Goal: Task Accomplishment & Management: Complete application form

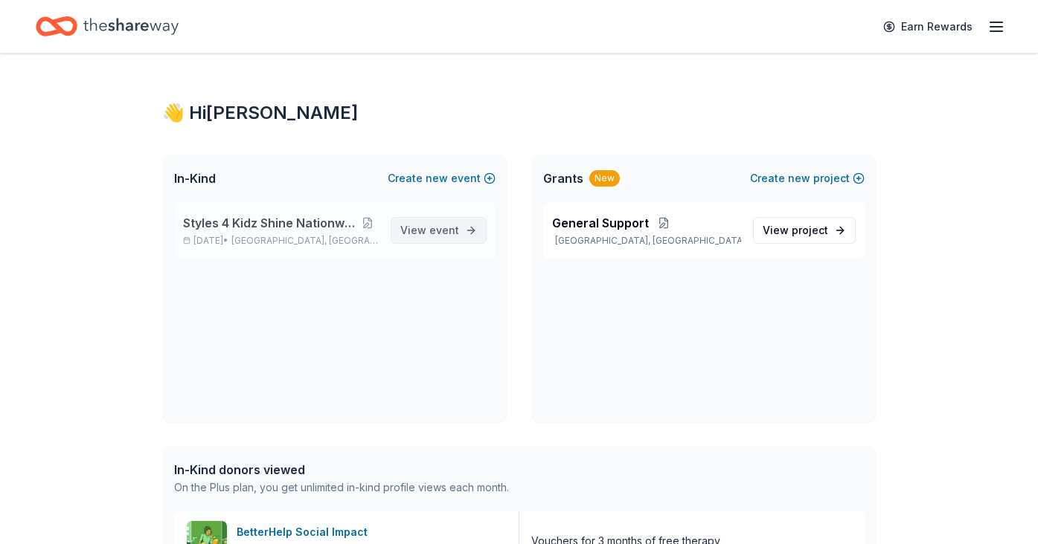
click at [451, 233] on span "event" at bounding box center [444, 230] width 30 height 13
click at [438, 236] on span "event" at bounding box center [444, 230] width 30 height 13
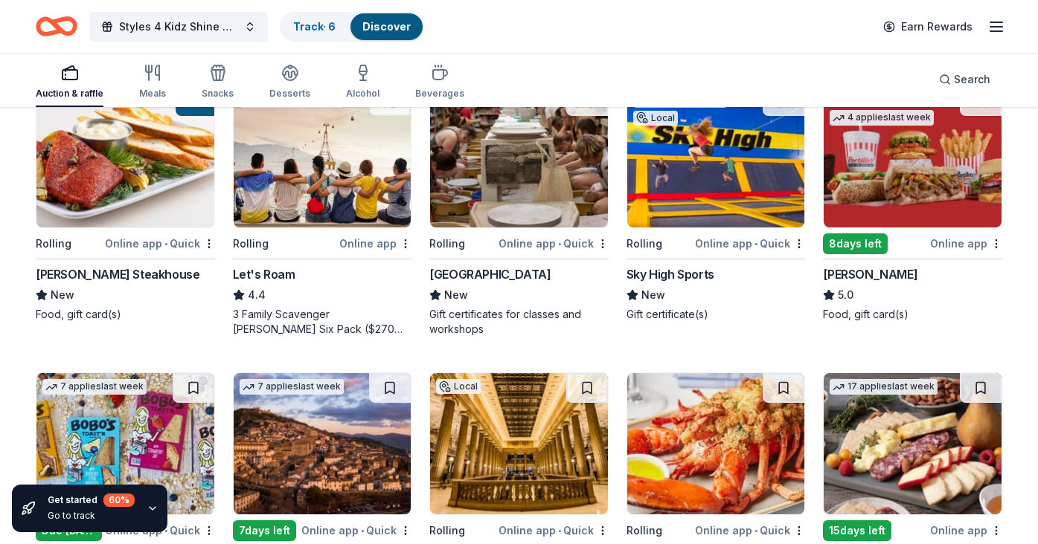
scroll to position [492, 0]
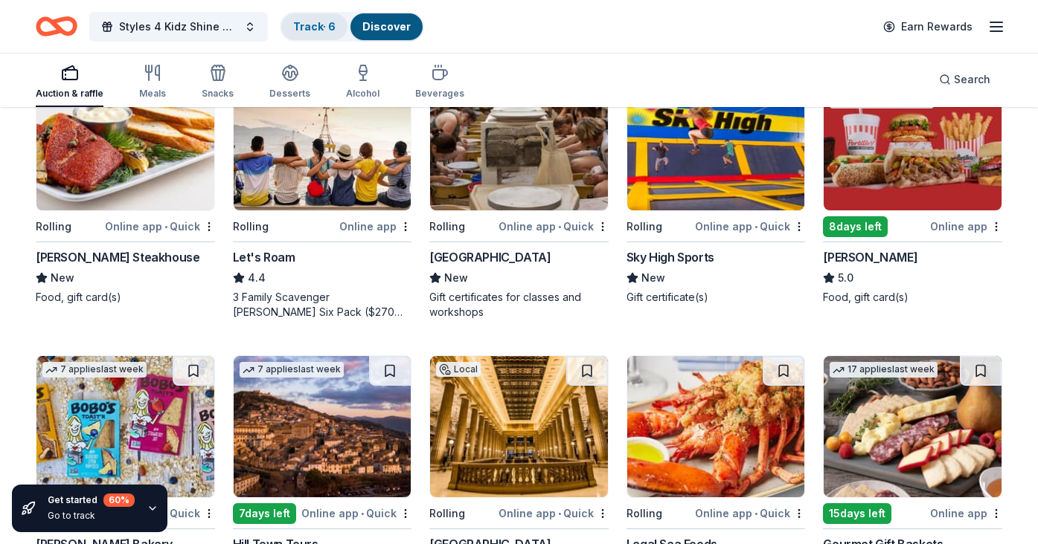
click at [314, 32] on link "Track · 6" at bounding box center [314, 26] width 42 height 13
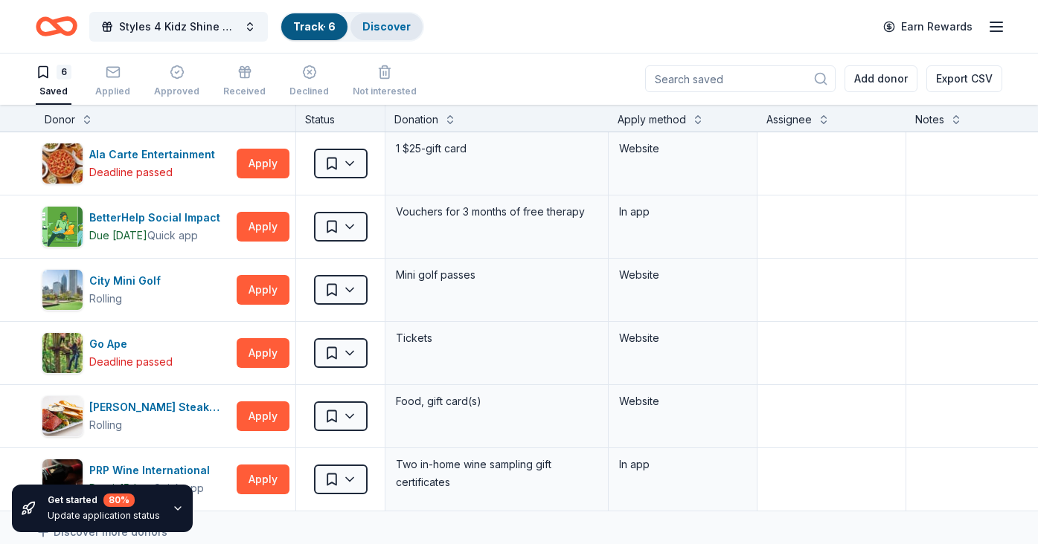
click at [385, 21] on link "Discover" at bounding box center [386, 26] width 48 height 13
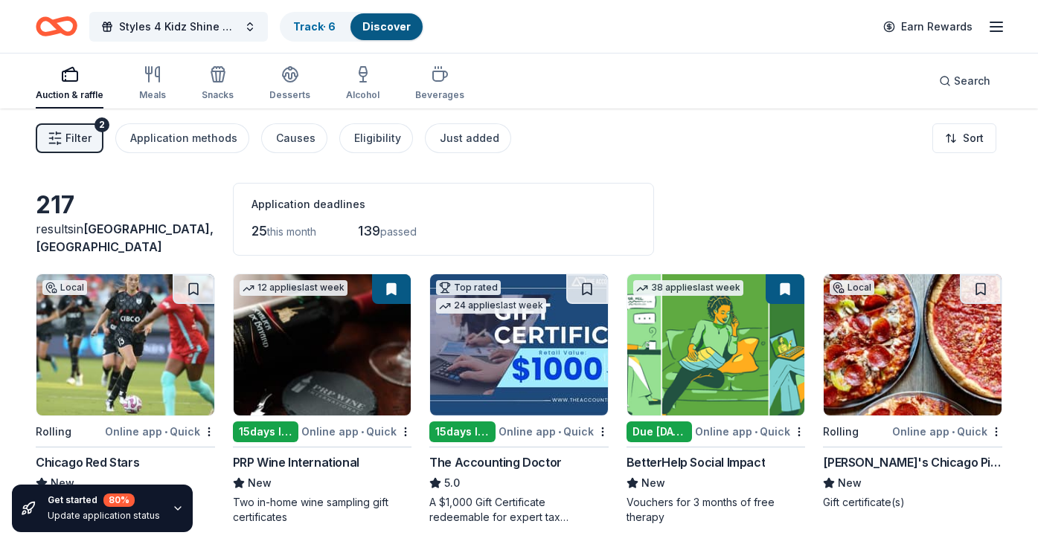
click at [79, 144] on span "Filter" at bounding box center [78, 138] width 26 height 18
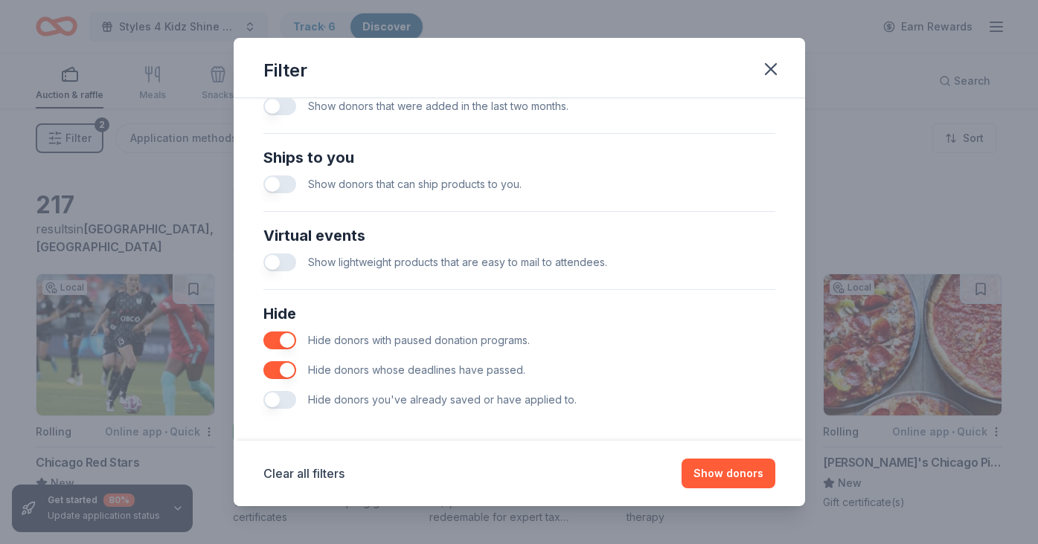
scroll to position [637, 0]
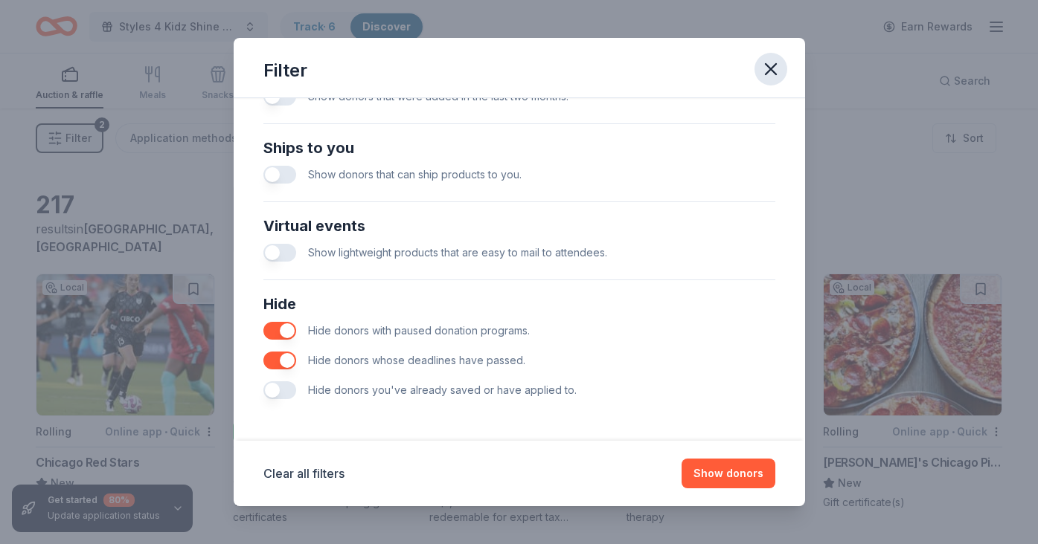
click at [775, 67] on icon "button" at bounding box center [770, 69] width 21 height 21
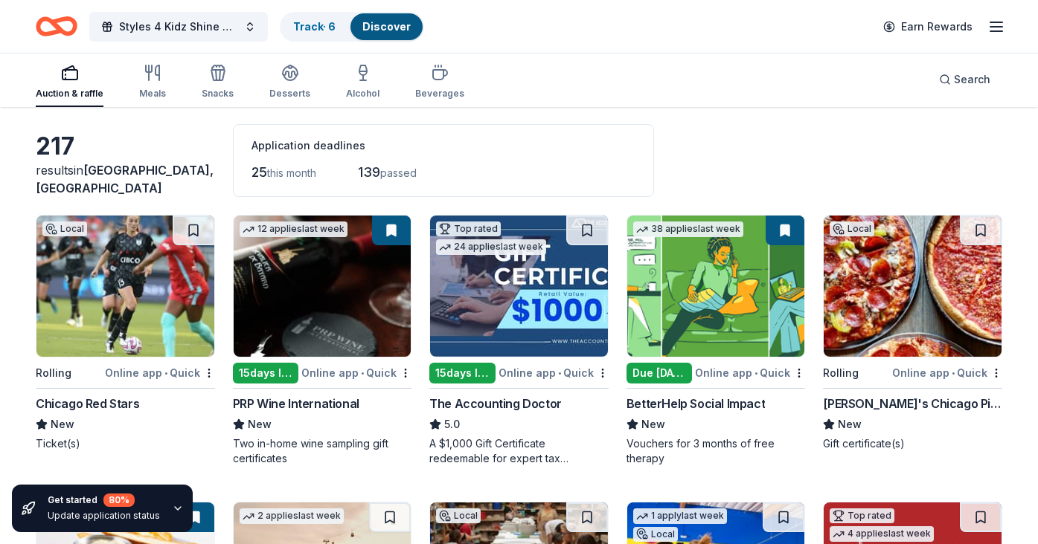
scroll to position [62, 0]
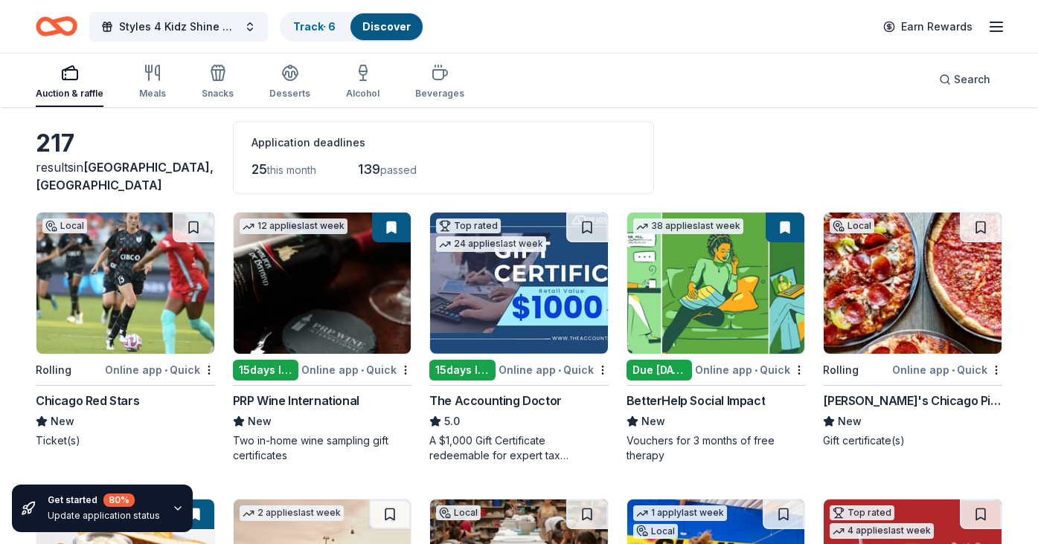
click at [173, 507] on icon "button" at bounding box center [178, 509] width 12 height 12
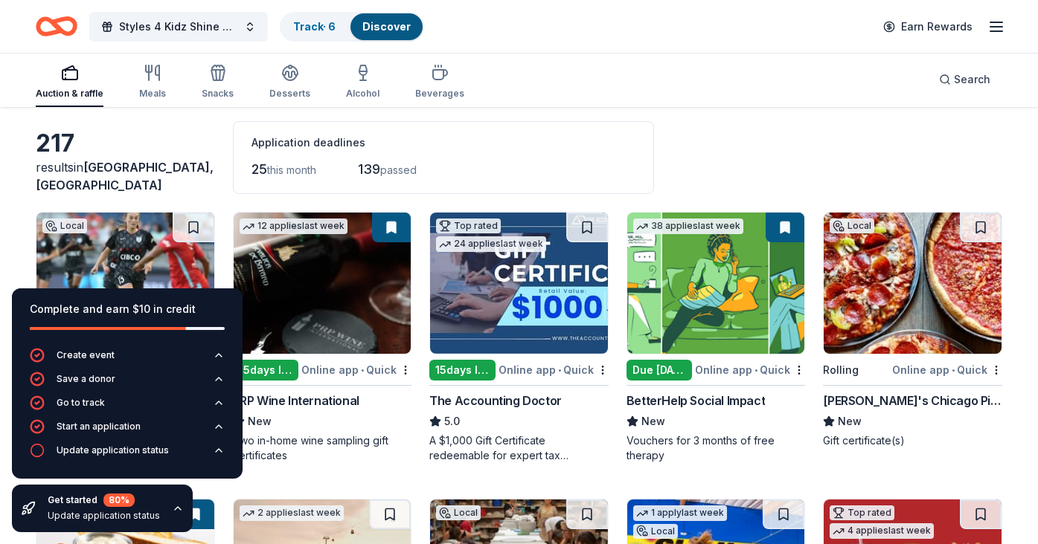
click at [510, 164] on div "25 this month 139 passed" at bounding box center [443, 170] width 384 height 24
click at [128, 258] on img at bounding box center [125, 283] width 178 height 141
click at [718, 140] on div "217 results in Oak Park, IL Application deadlines 25 this month 139 passed" at bounding box center [519, 157] width 966 height 73
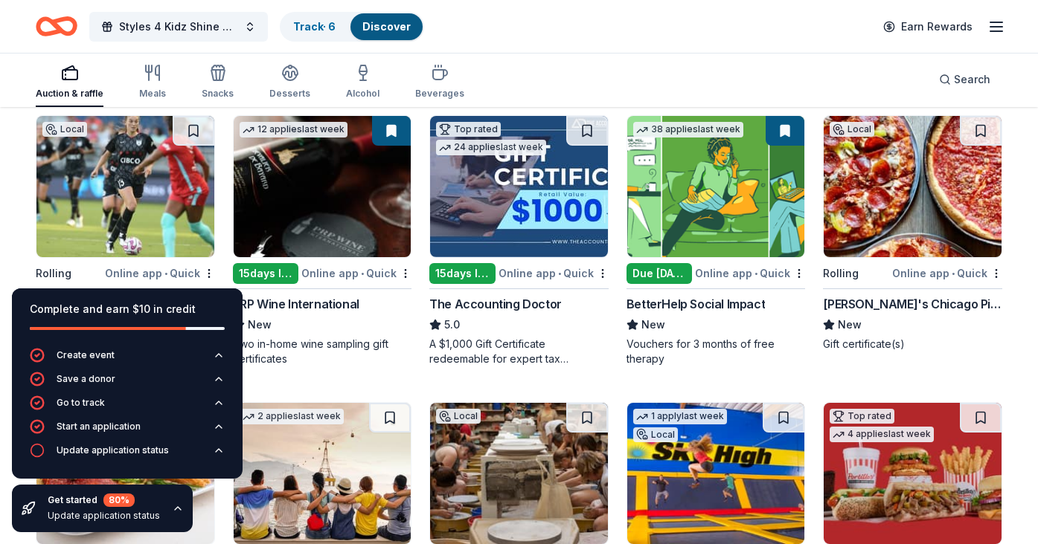
scroll to position [155, 0]
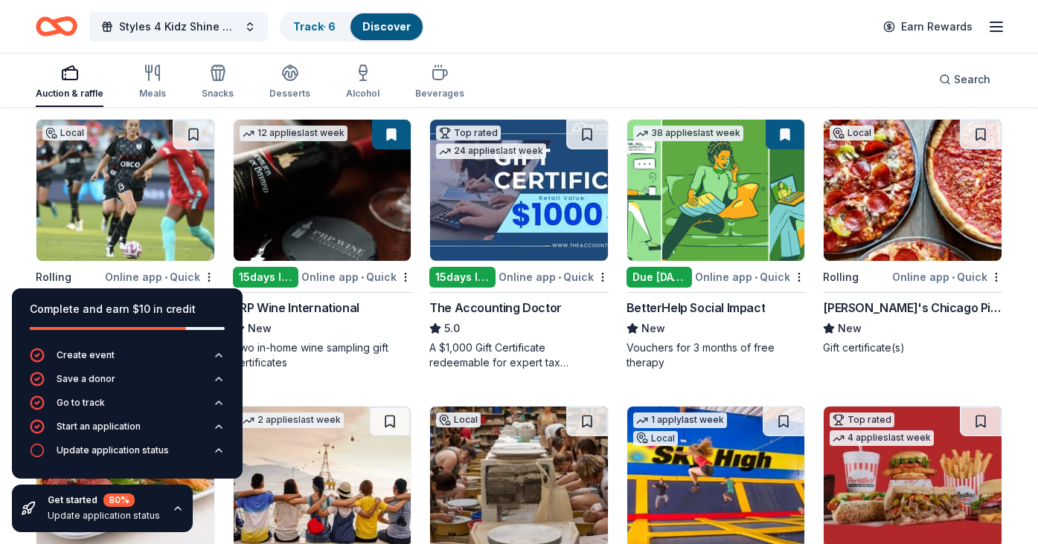
click at [678, 280] on div "Due tomorrow" at bounding box center [659, 277] width 66 height 21
click at [951, 302] on div "[PERSON_NAME]'s Chicago Pizzeria & Pub" at bounding box center [912, 308] width 179 height 18
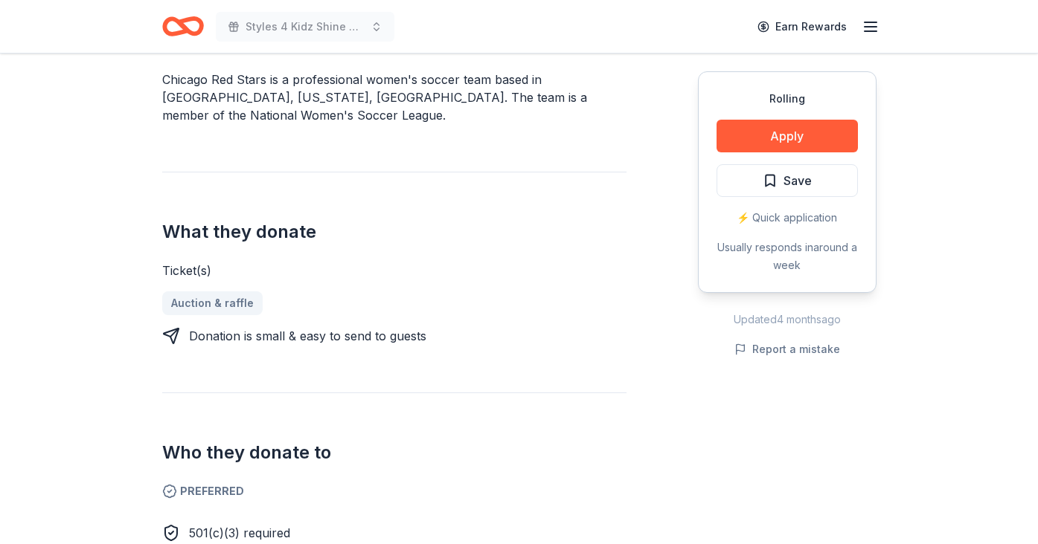
scroll to position [479, 0]
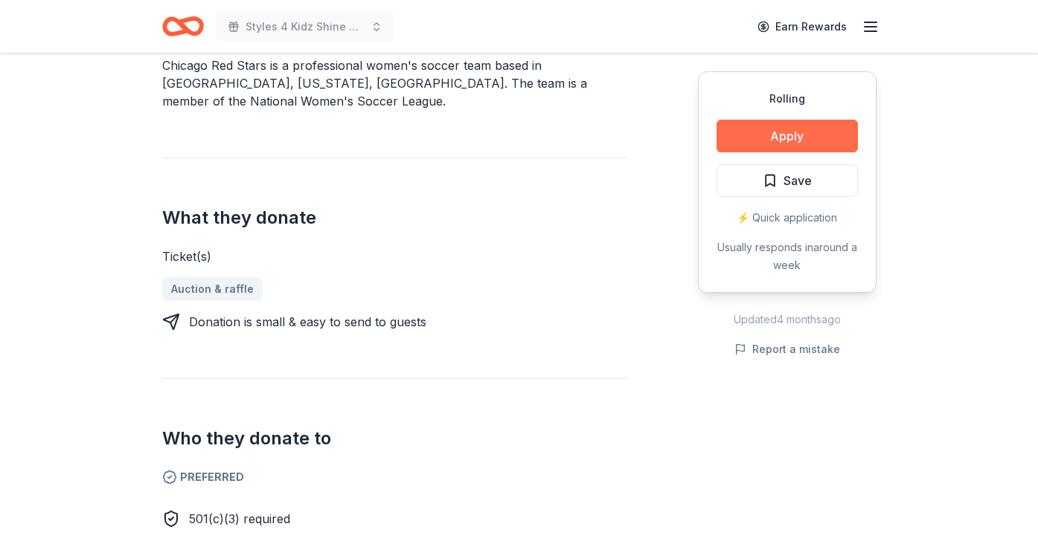
click at [796, 143] on button "Apply" at bounding box center [786, 136] width 141 height 33
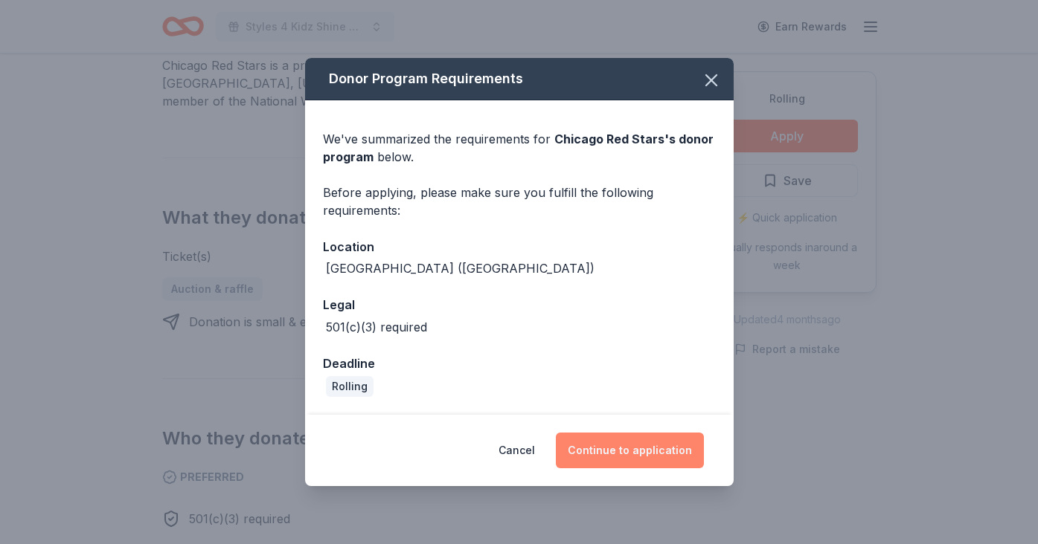
click at [611, 464] on button "Continue to application" at bounding box center [630, 451] width 148 height 36
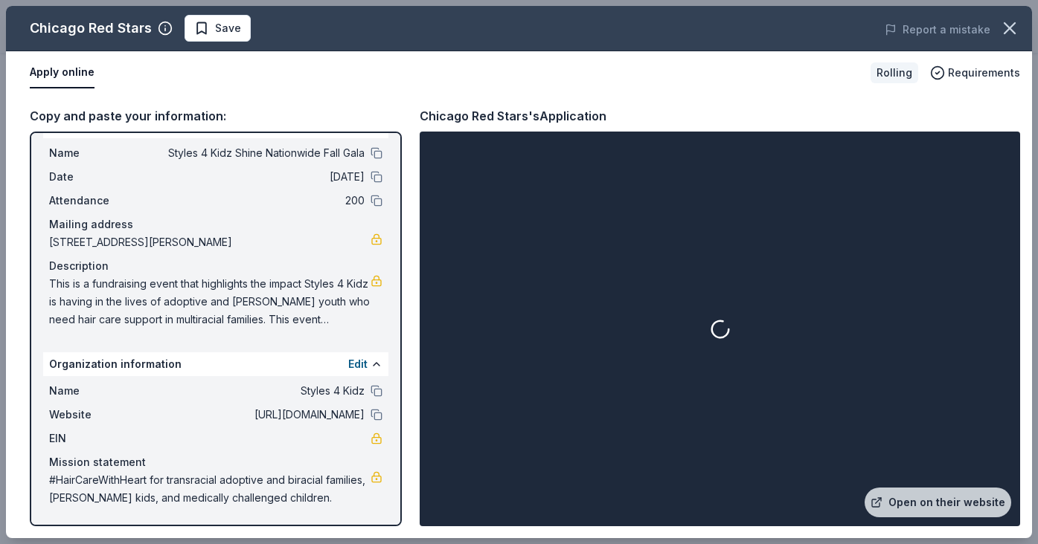
scroll to position [30, 0]
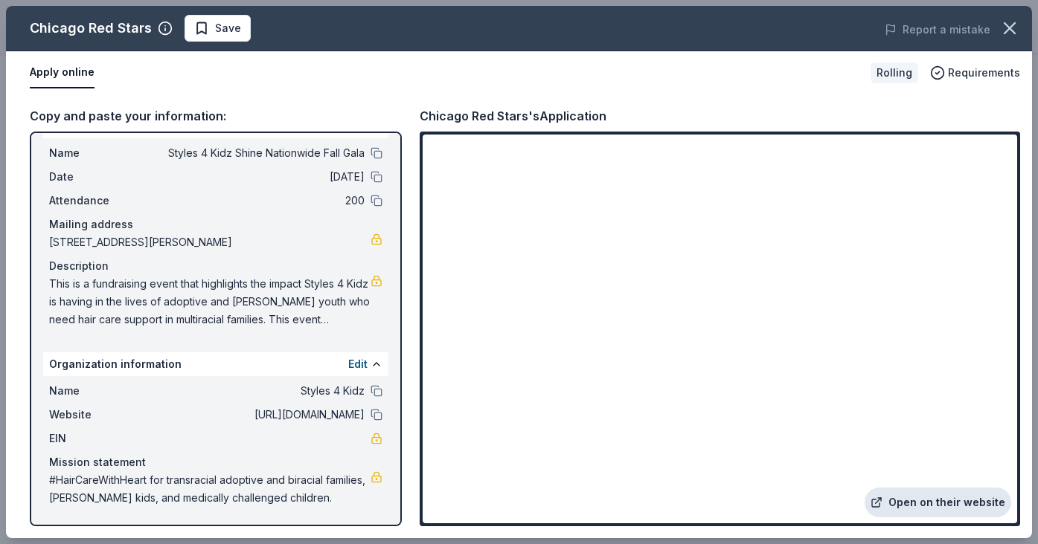
click at [916, 507] on link "Open on their website" at bounding box center [937, 503] width 147 height 30
click at [985, 71] on span "Requirements" at bounding box center [984, 73] width 72 height 18
click at [817, 70] on div "Apply online" at bounding box center [444, 72] width 829 height 31
click at [69, 71] on button "Apply online" at bounding box center [62, 72] width 65 height 31
click at [71, 69] on button "Apply online" at bounding box center [62, 72] width 65 height 31
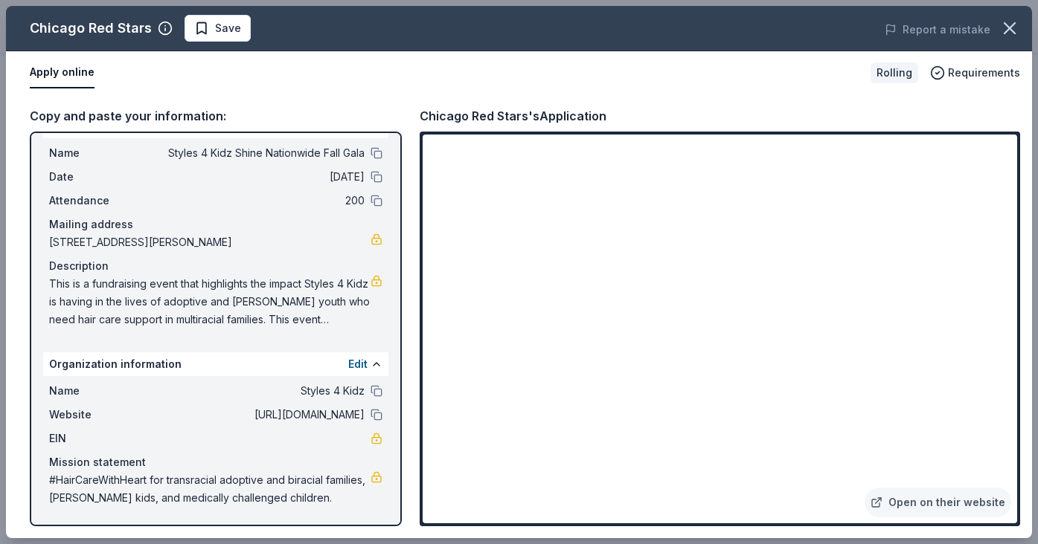
click at [63, 74] on button "Apply online" at bounding box center [62, 72] width 65 height 31
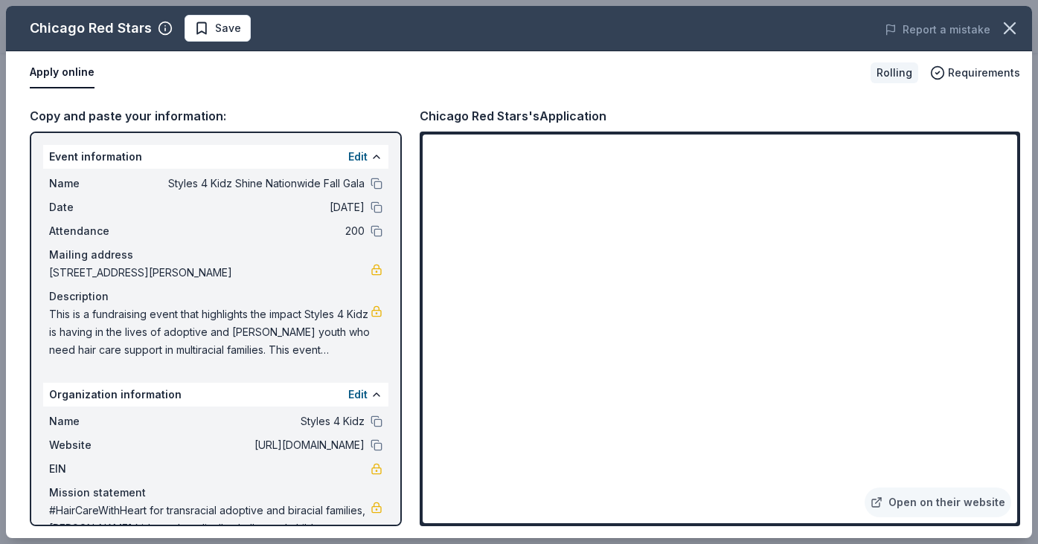
click at [126, 118] on div "Copy and paste your information:" at bounding box center [216, 115] width 372 height 19
click at [53, 73] on button "Apply online" at bounding box center [62, 72] width 65 height 31
click at [1020, 28] on button "button" at bounding box center [1009, 28] width 33 height 33
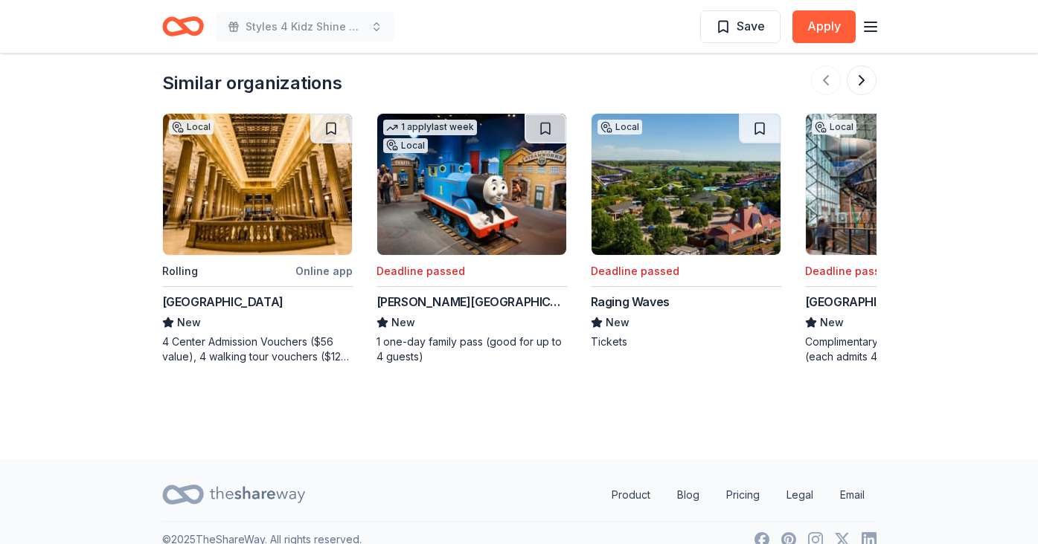
scroll to position [1569, 0]
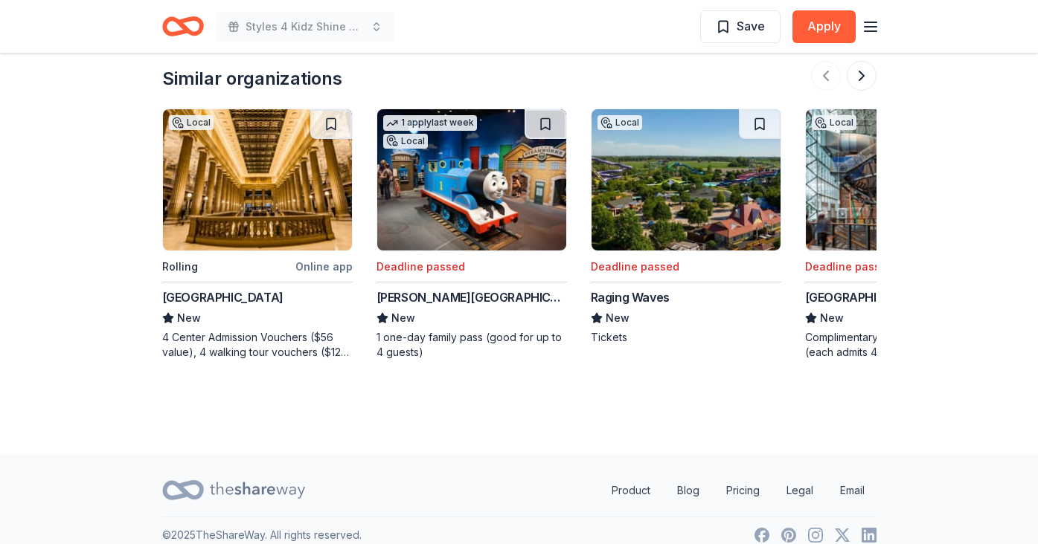
click at [310, 257] on div "Online app" at bounding box center [323, 266] width 57 height 19
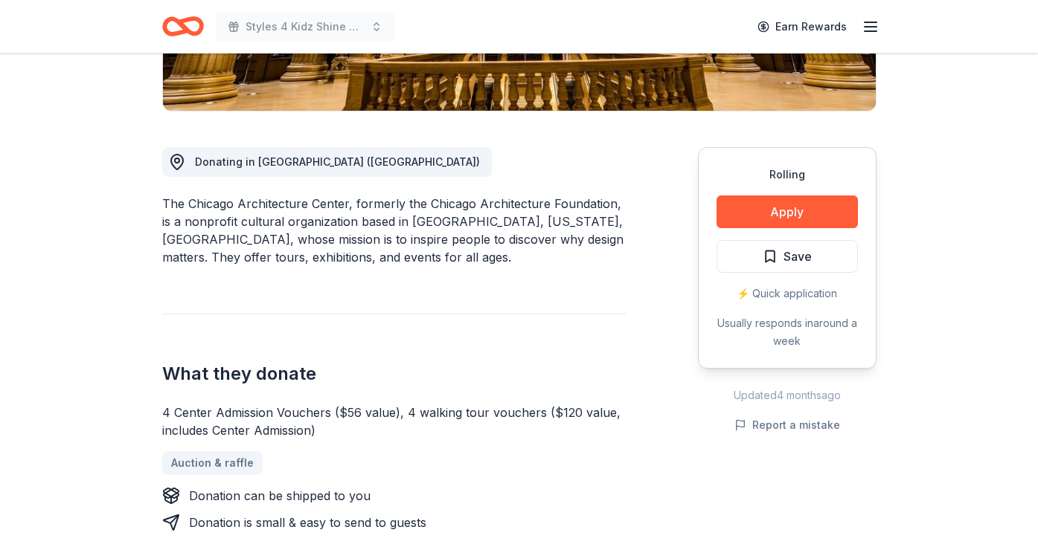
scroll to position [343, 0]
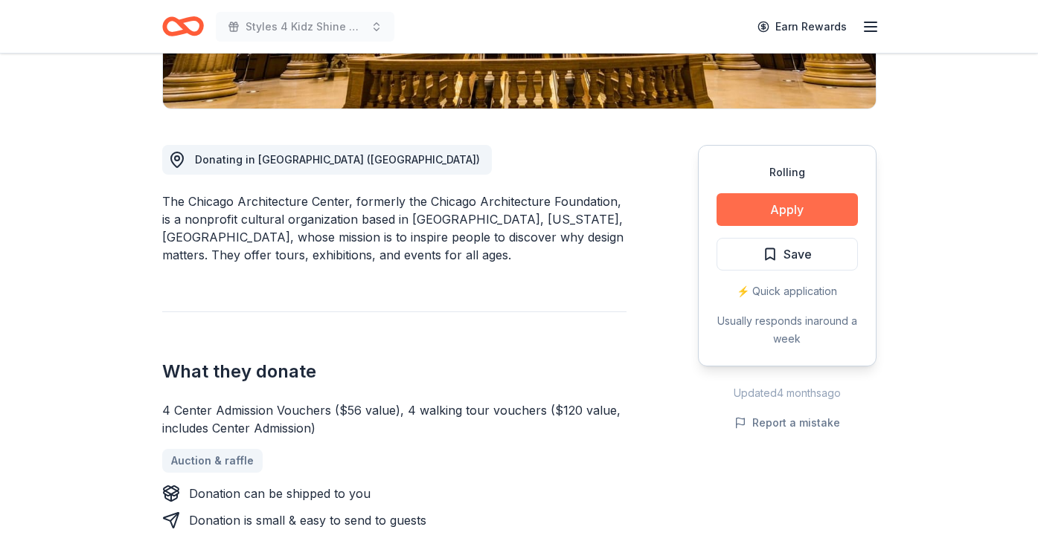
click at [794, 213] on button "Apply" at bounding box center [786, 209] width 141 height 33
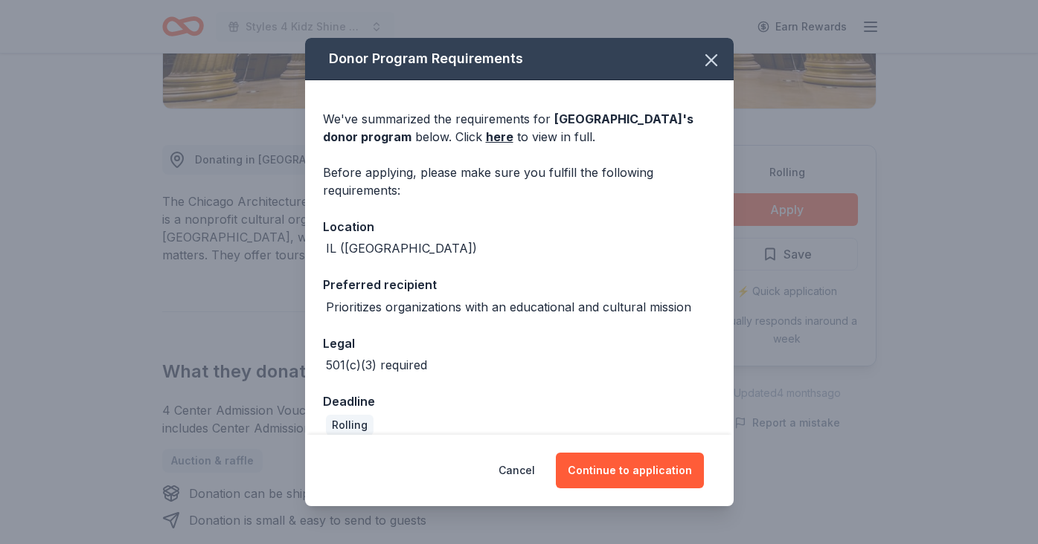
scroll to position [18, 0]
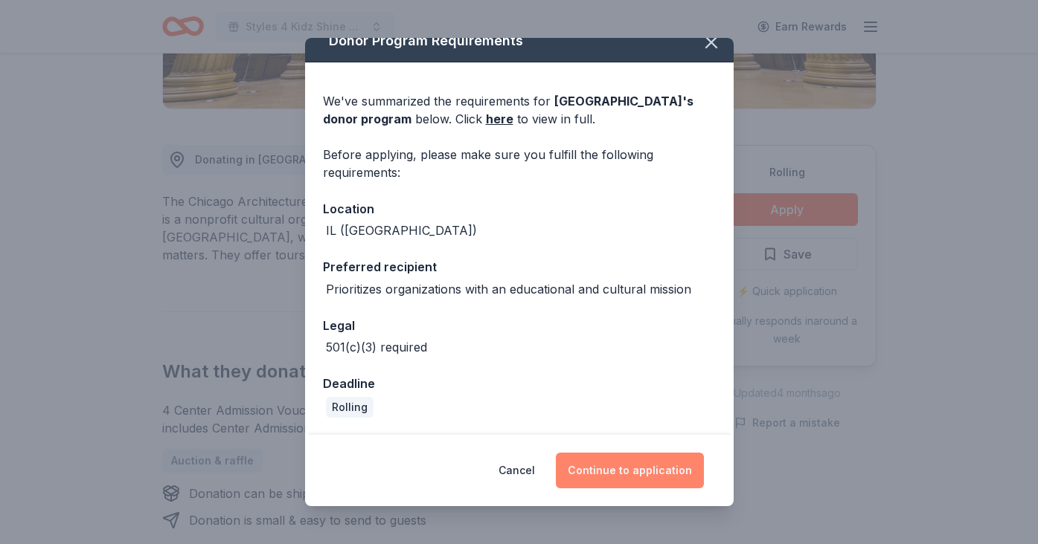
click at [639, 480] on button "Continue to application" at bounding box center [630, 471] width 148 height 36
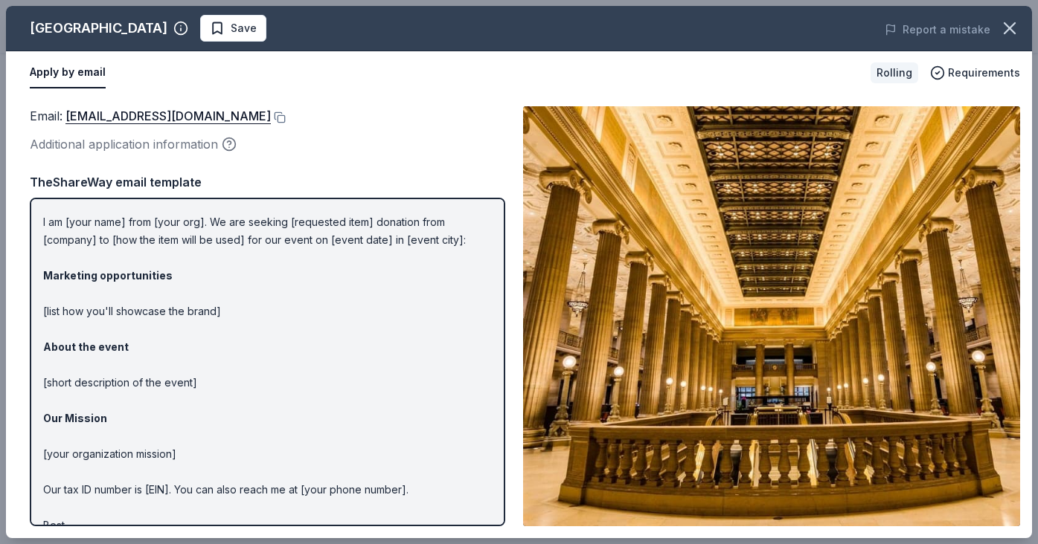
scroll to position [0, 0]
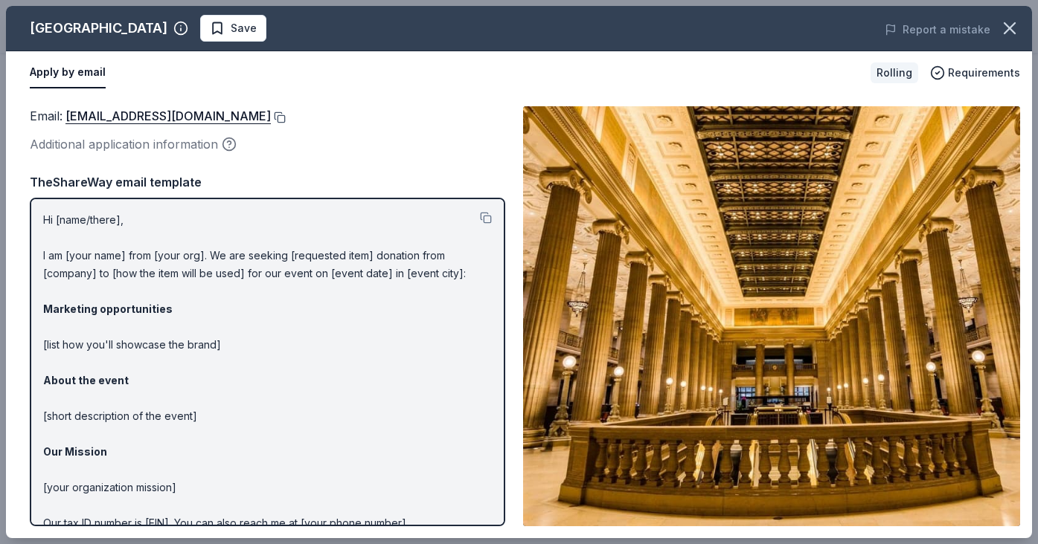
click at [277, 119] on button at bounding box center [278, 118] width 15 height 12
click at [190, 384] on p "Hi [name/there], I am [your name] from [your org]. We are seeking [requested it…" at bounding box center [267, 398] width 448 height 375
click at [53, 243] on p "Hi [name/there], I am [your name] from [your org]. We are seeking [requested it…" at bounding box center [267, 398] width 448 height 375
click at [483, 222] on button at bounding box center [486, 218] width 12 height 12
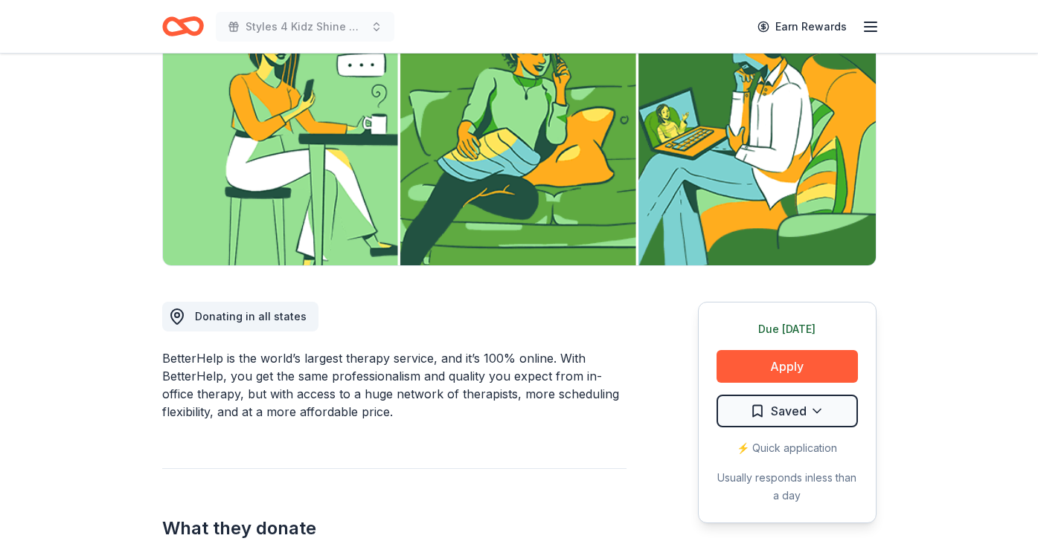
scroll to position [187, 0]
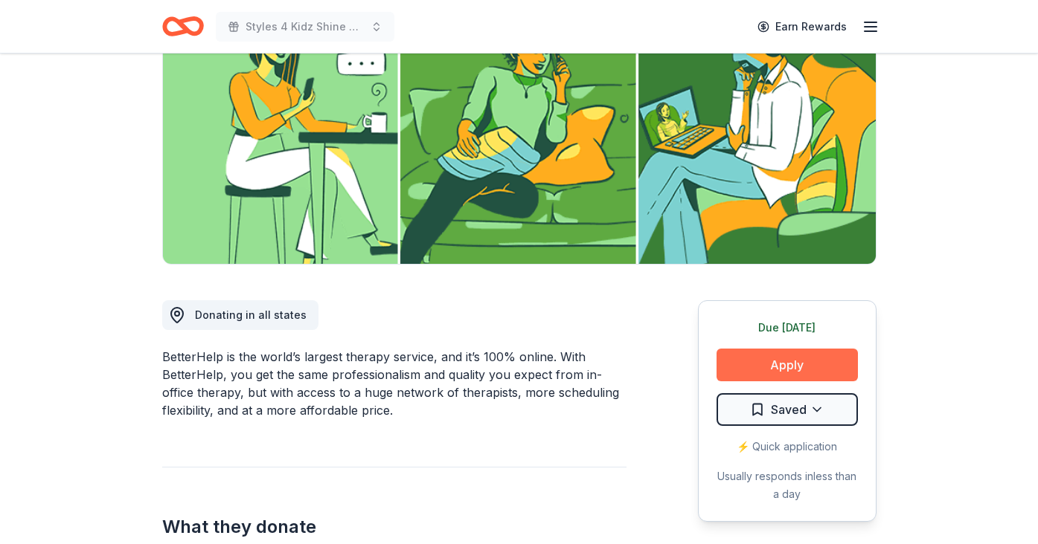
click at [780, 376] on button "Apply" at bounding box center [786, 365] width 141 height 33
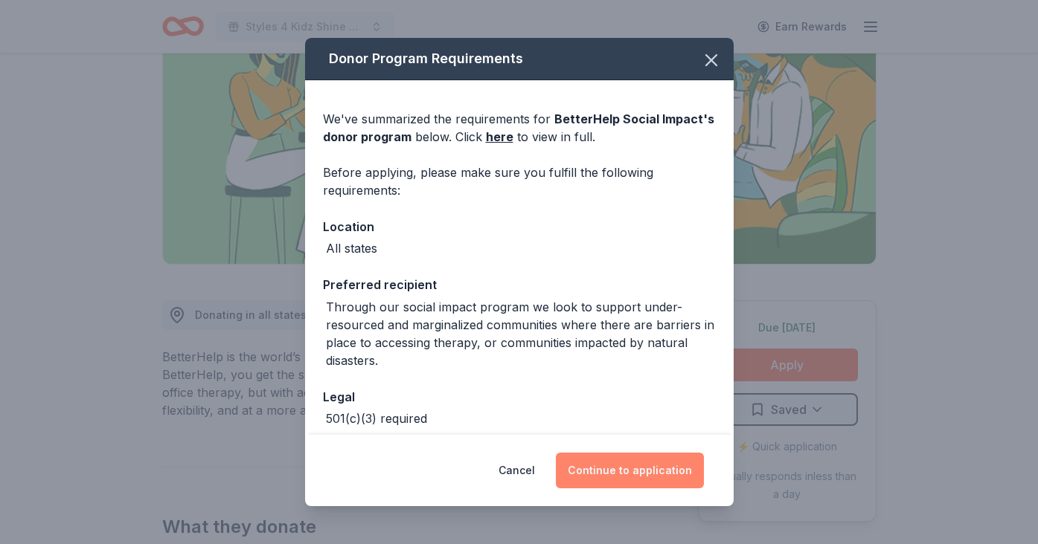
click at [631, 475] on button "Continue to application" at bounding box center [630, 471] width 148 height 36
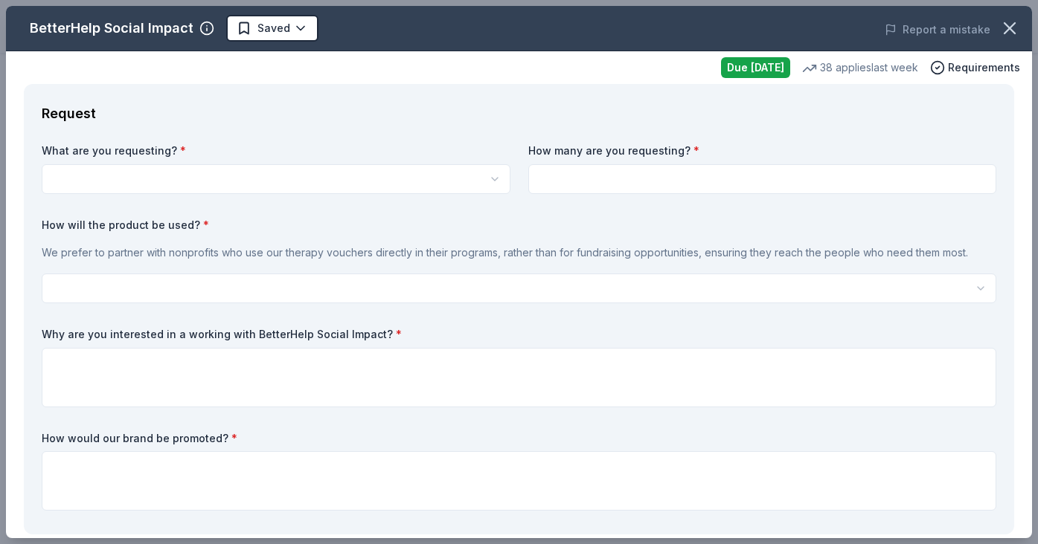
scroll to position [0, 0]
click at [303, 178] on html "Styles 4 Kidz Shine Nationwide Fall Gala Earn Rewards Due tomorrow Share Better…" at bounding box center [519, 272] width 1038 height 544
click at [303, 178] on html "Styles 4 Kidz Shine Nationwide Fall Gala Saved Apply Due tomorrow Share BetterH…" at bounding box center [519, 272] width 1038 height 544
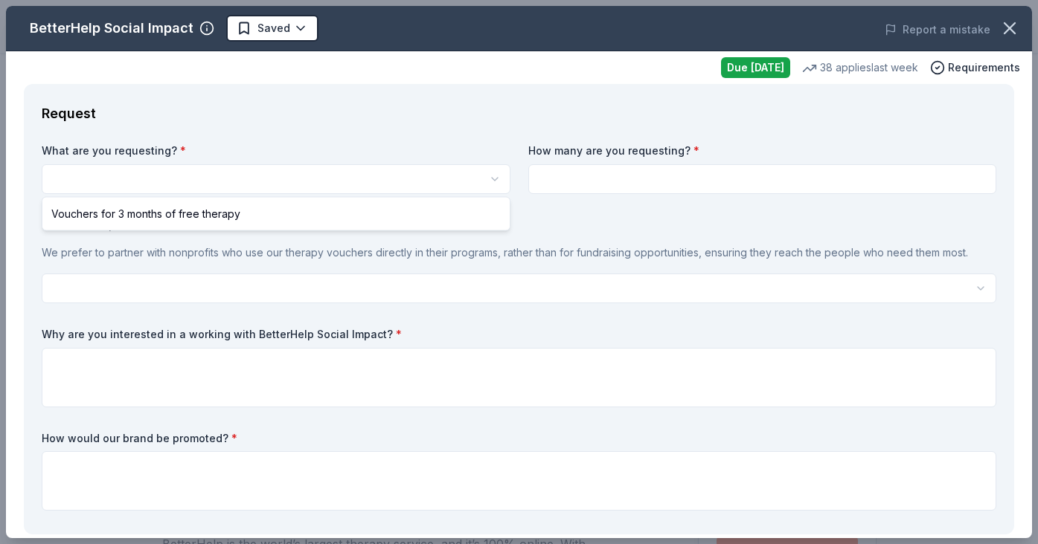
select select "Vouchers for 3 months of free therapy"
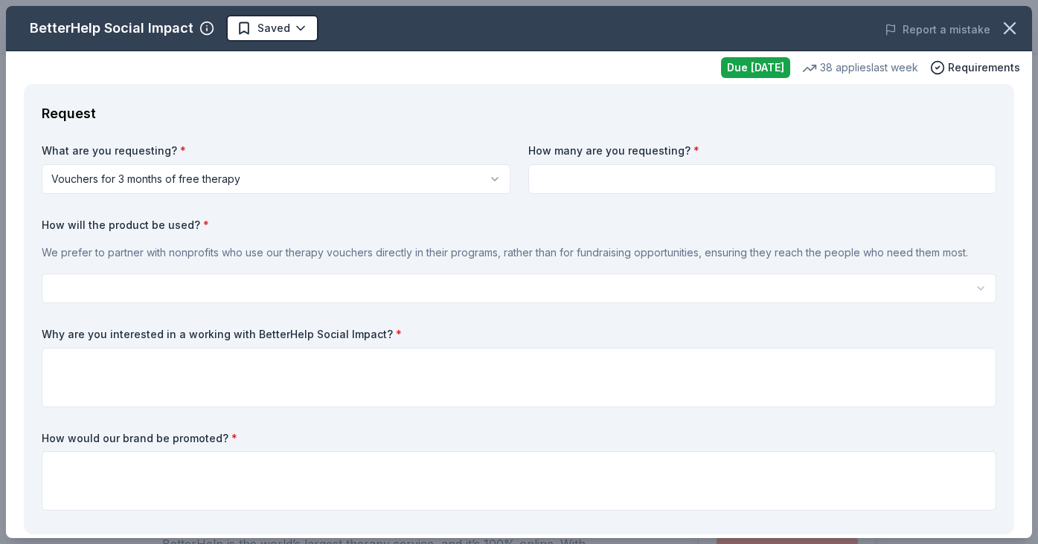
click at [585, 182] on input at bounding box center [762, 179] width 469 height 30
type input "2"
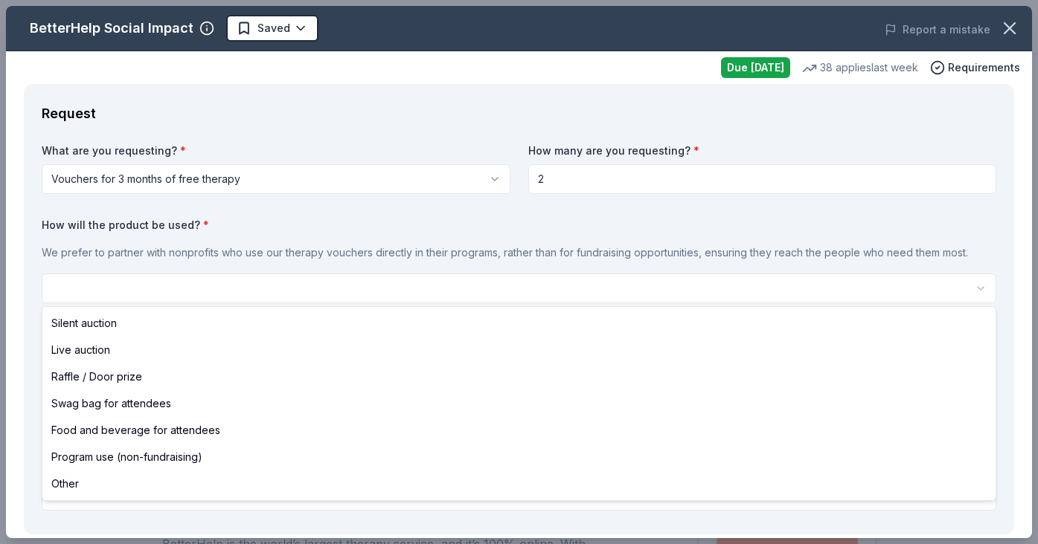
click at [335, 278] on html "Styles 4 Kidz Shine Nationwide Fall Gala Saved Apply Due tomorrow Share BetterH…" at bounding box center [519, 272] width 1038 height 544
select select "raffleDoorPrize"
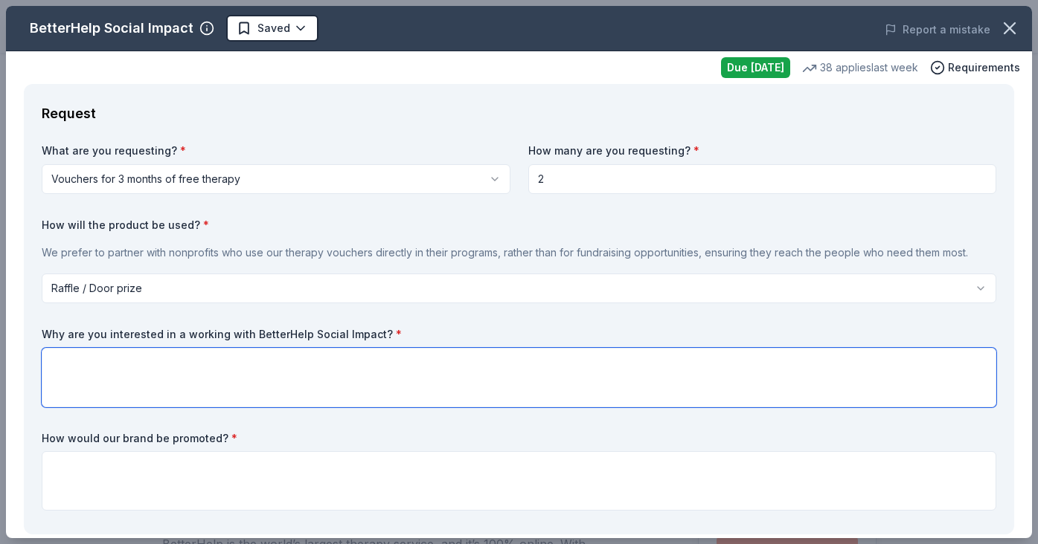
click at [145, 364] on textarea at bounding box center [519, 377] width 954 height 59
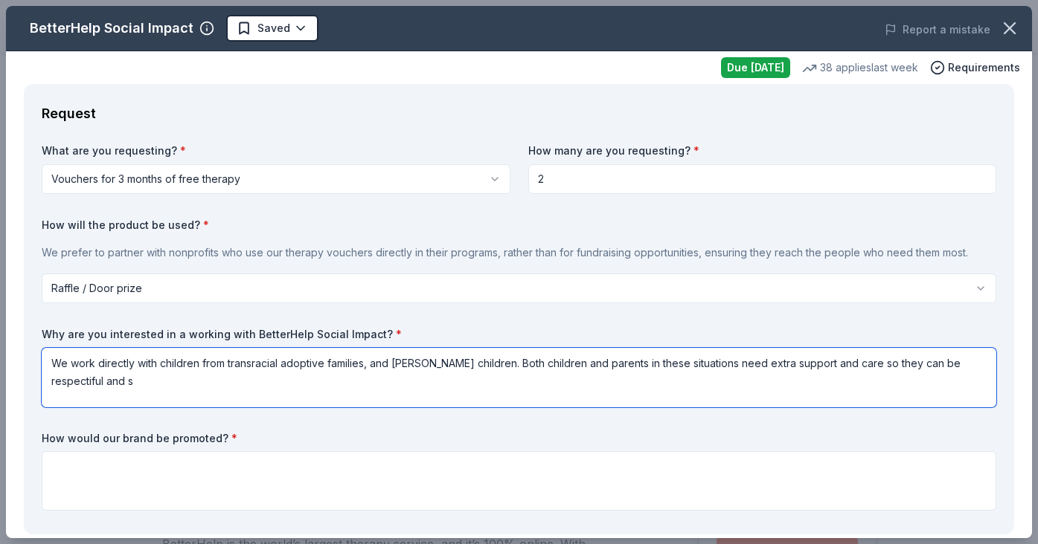
click at [945, 368] on textarea "We work directly with children from transracial adoptive families, and foster c…" at bounding box center [519, 377] width 954 height 59
click at [982, 365] on textarea "We work directly with children from transracial adoptive families, and foster c…" at bounding box center [519, 377] width 954 height 59
click at [631, 375] on textarea "We work directly with children from transracial adoptive families, and foster c…" at bounding box center [519, 377] width 954 height 59
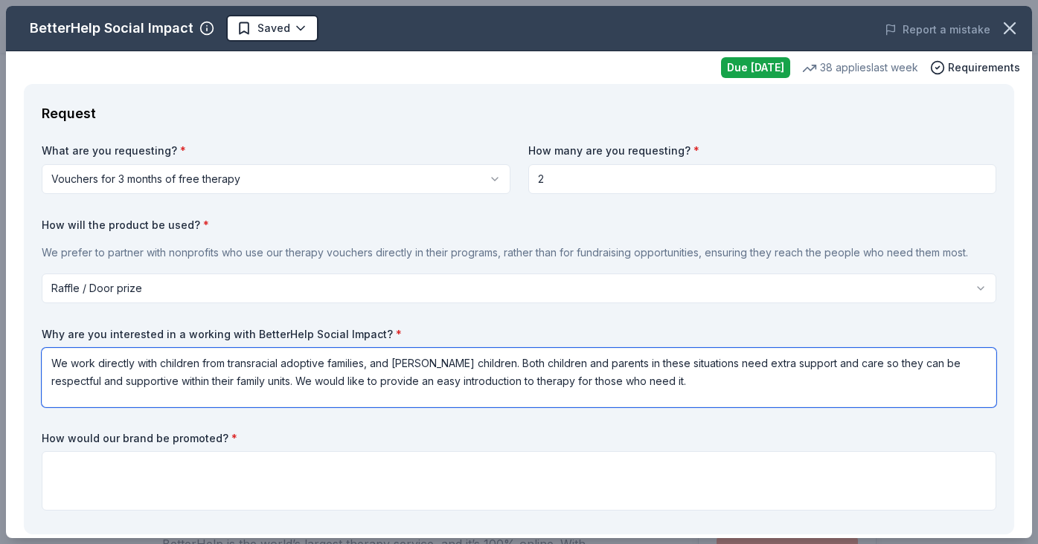
type textarea "We work directly with children from transracial adoptive families, and foster c…"
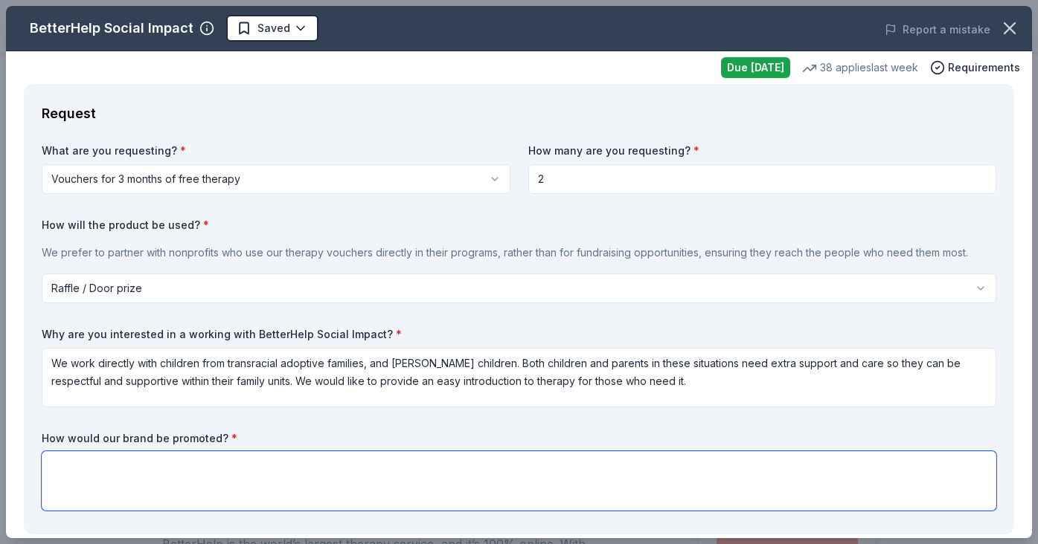
click at [422, 470] on textarea at bounding box center [519, 480] width 954 height 59
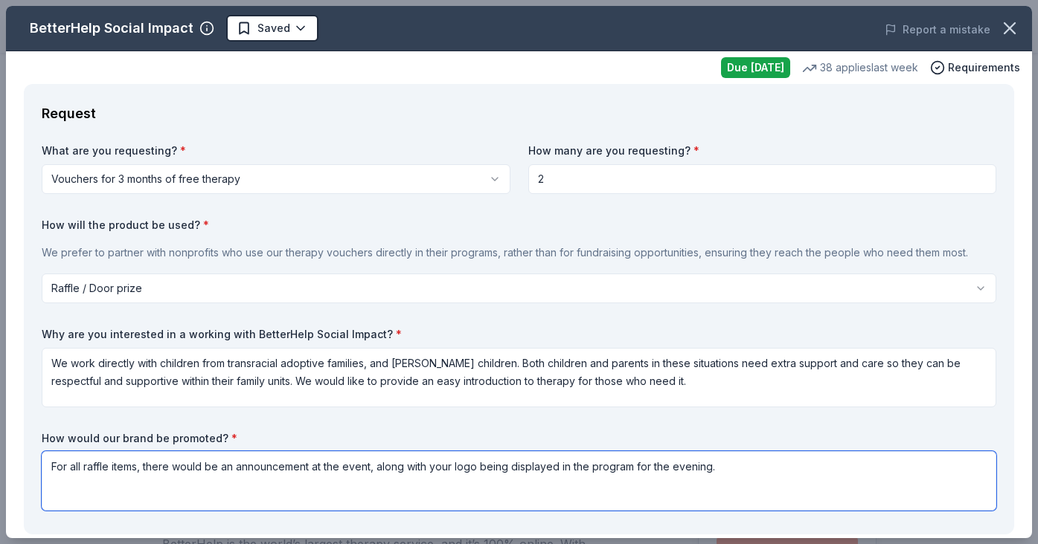
type textarea "For all raffle items, there would be an announcement at the event, along with y…"
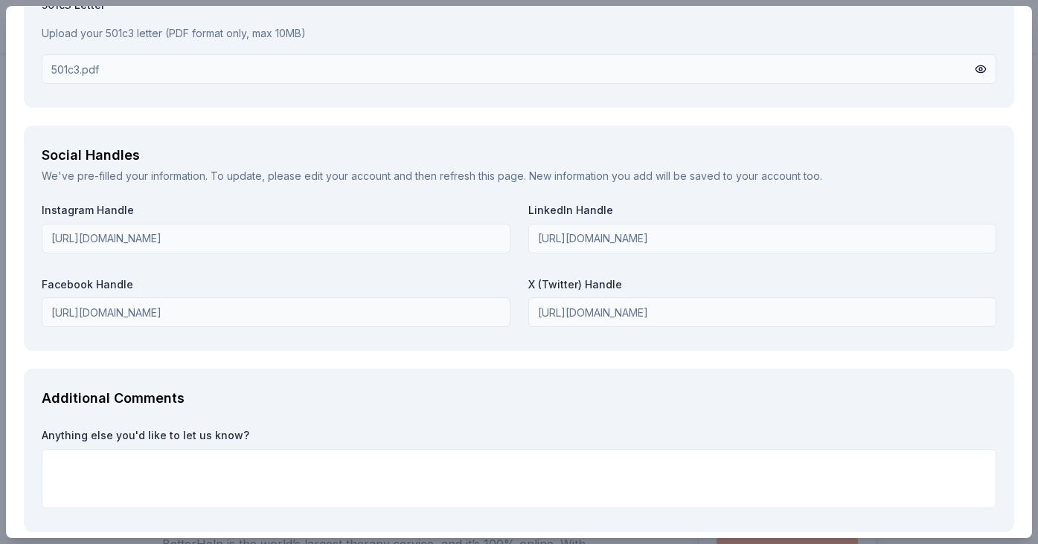
scroll to position [1699, 0]
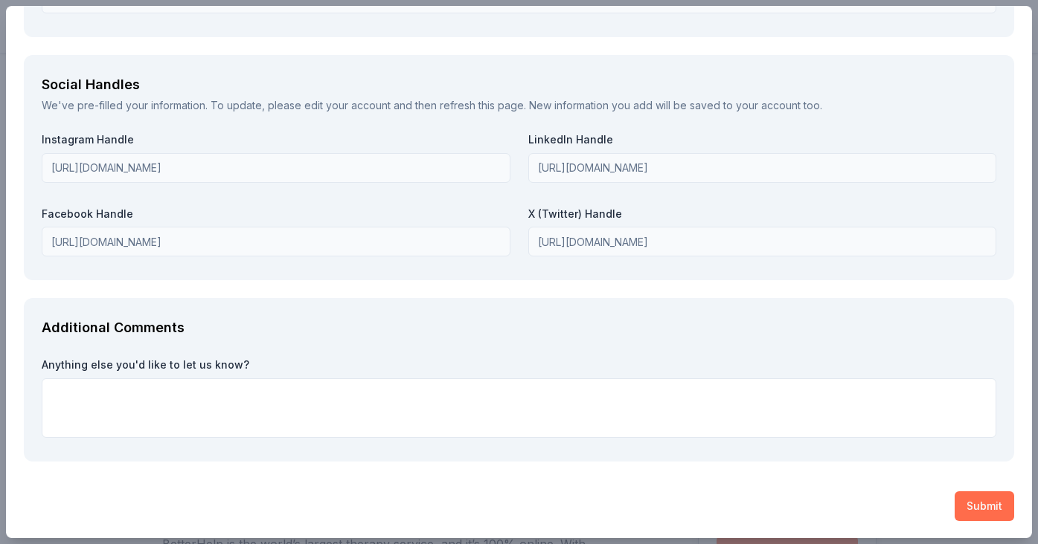
click at [971, 501] on button "Submit" at bounding box center [983, 507] width 59 height 30
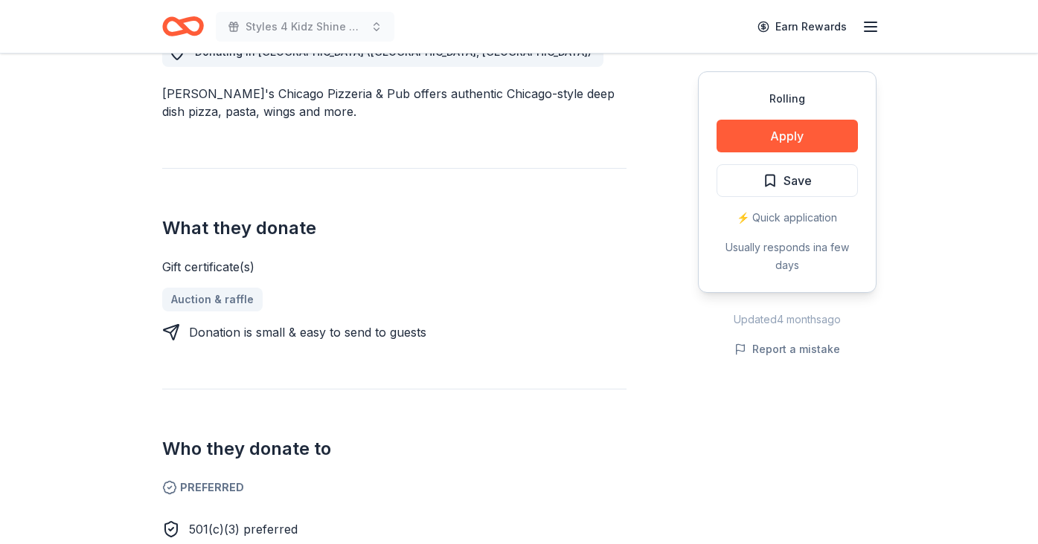
scroll to position [451, 0]
click at [779, 138] on button "Apply" at bounding box center [786, 136] width 141 height 33
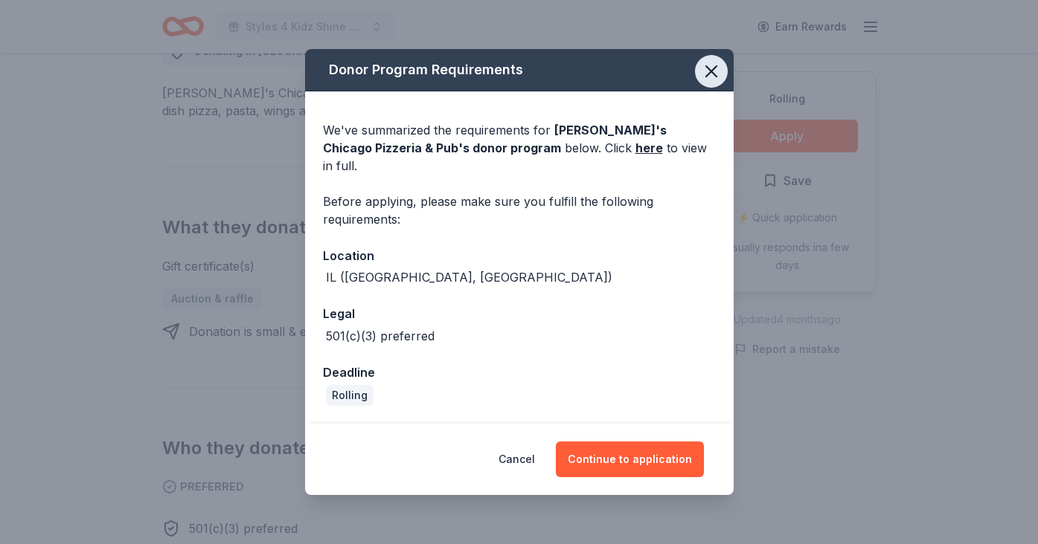
click at [714, 82] on icon "button" at bounding box center [711, 71] width 21 height 21
